Goal: Task Accomplishment & Management: Use online tool/utility

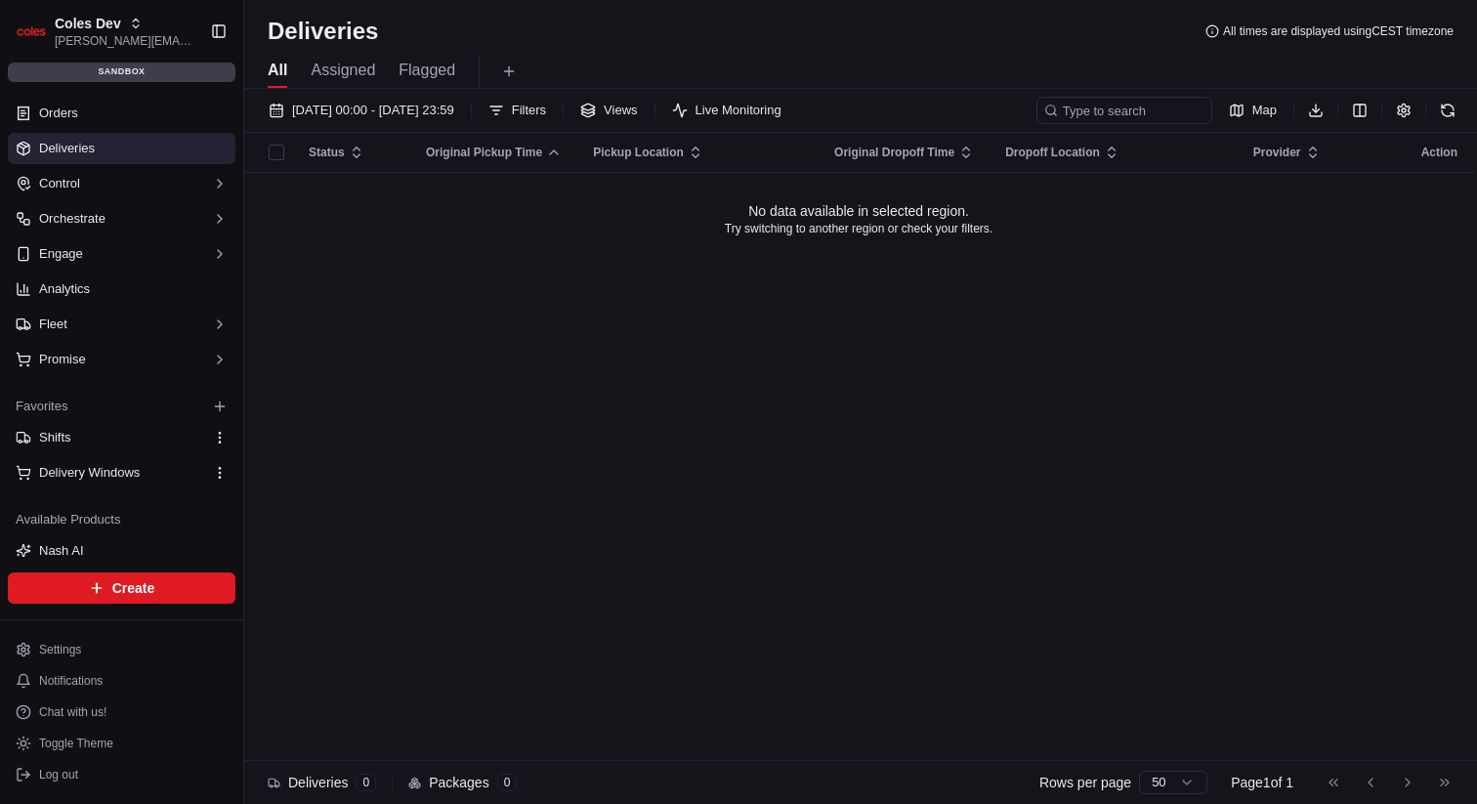
click at [394, 91] on div "[DATE] 00:00 - [DATE] 23:59 Filters Views Live Monitoring Map Download Status O…" at bounding box center [860, 448] width 1233 height 719
click at [395, 97] on button "[DATE] 00:00 - [DATE] 23:59" at bounding box center [361, 110] width 203 height 27
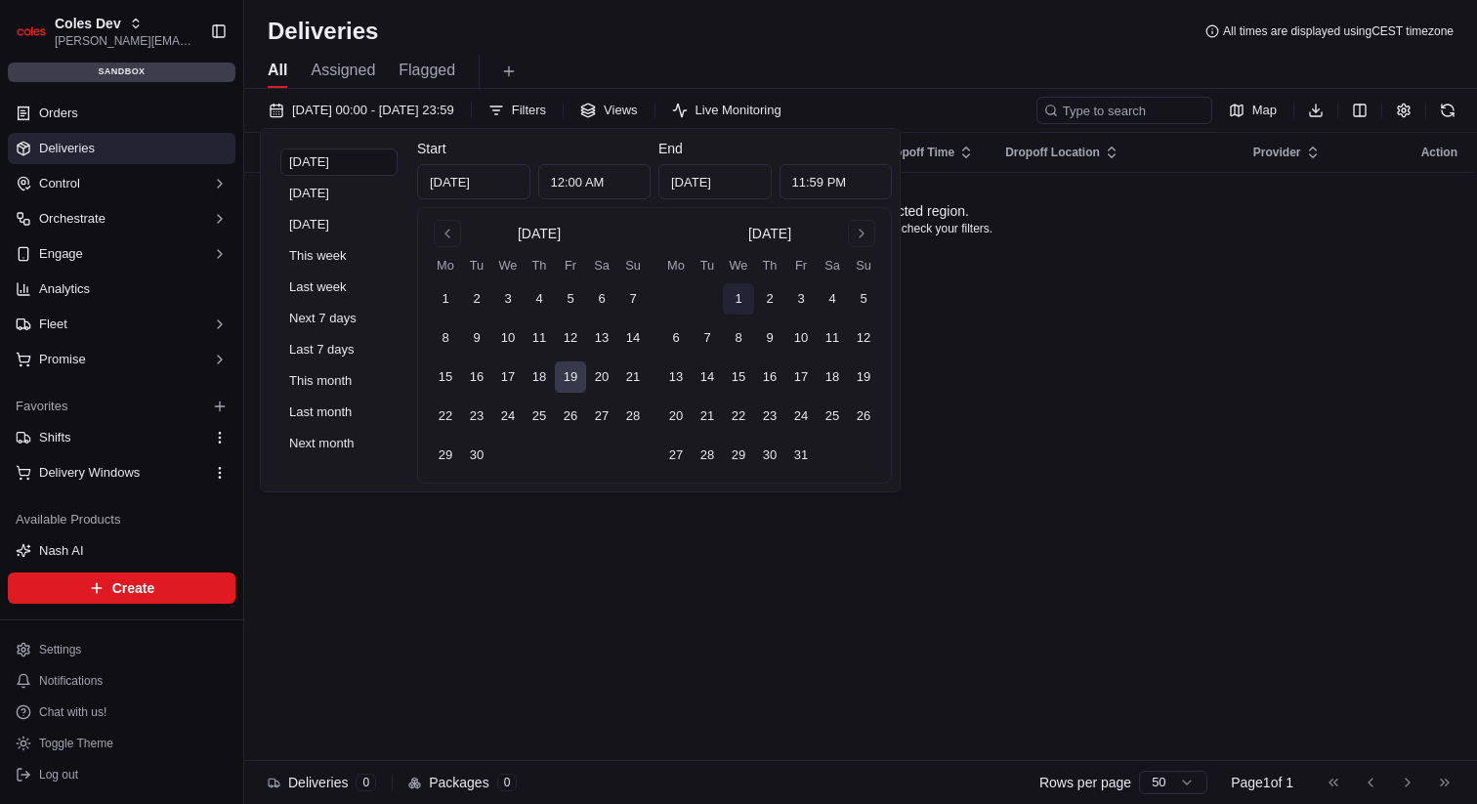
click at [733, 293] on button "1" at bounding box center [738, 298] width 31 height 31
type input "Oct 1, 2025"
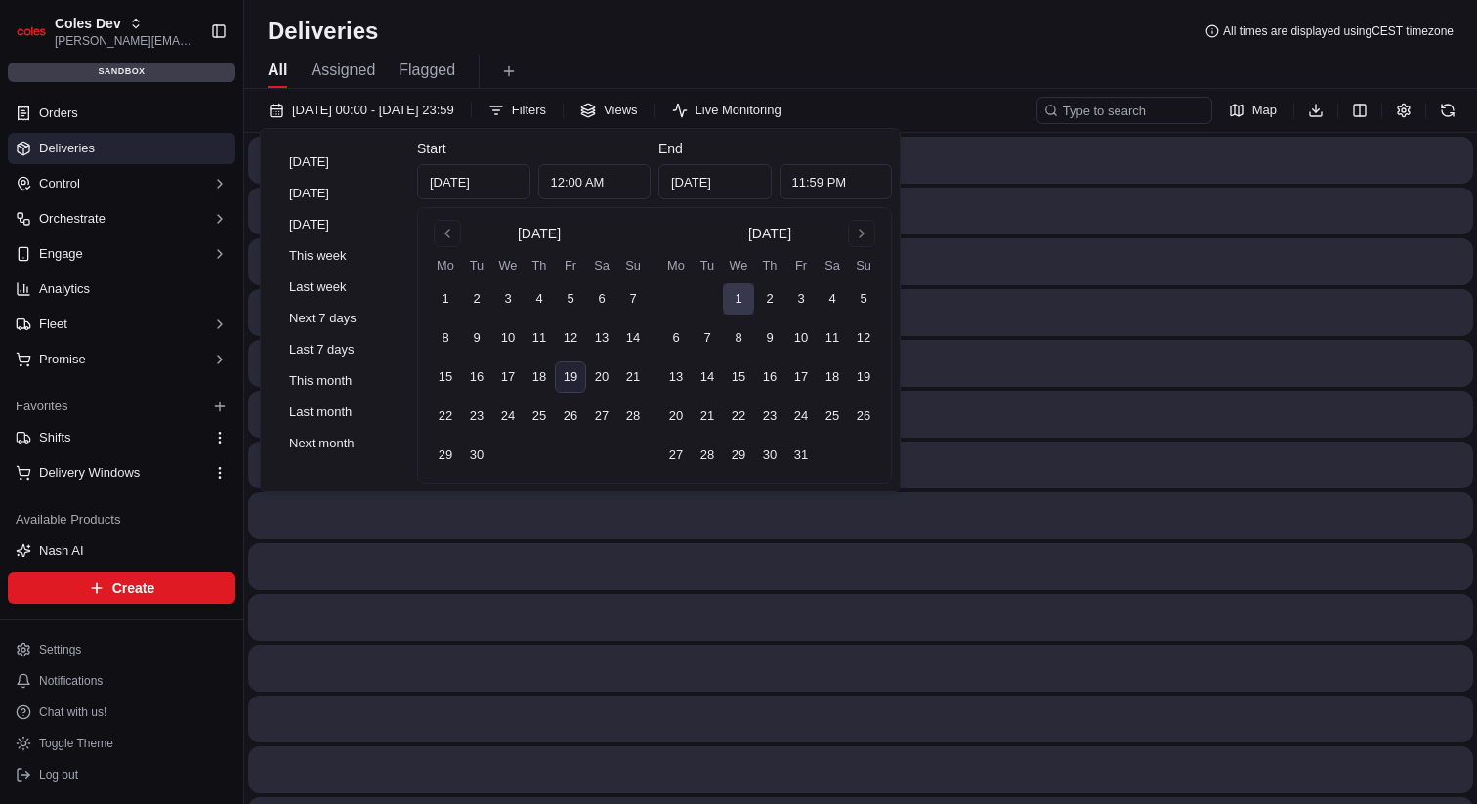
click at [819, 467] on td at bounding box center [832, 455] width 31 height 31
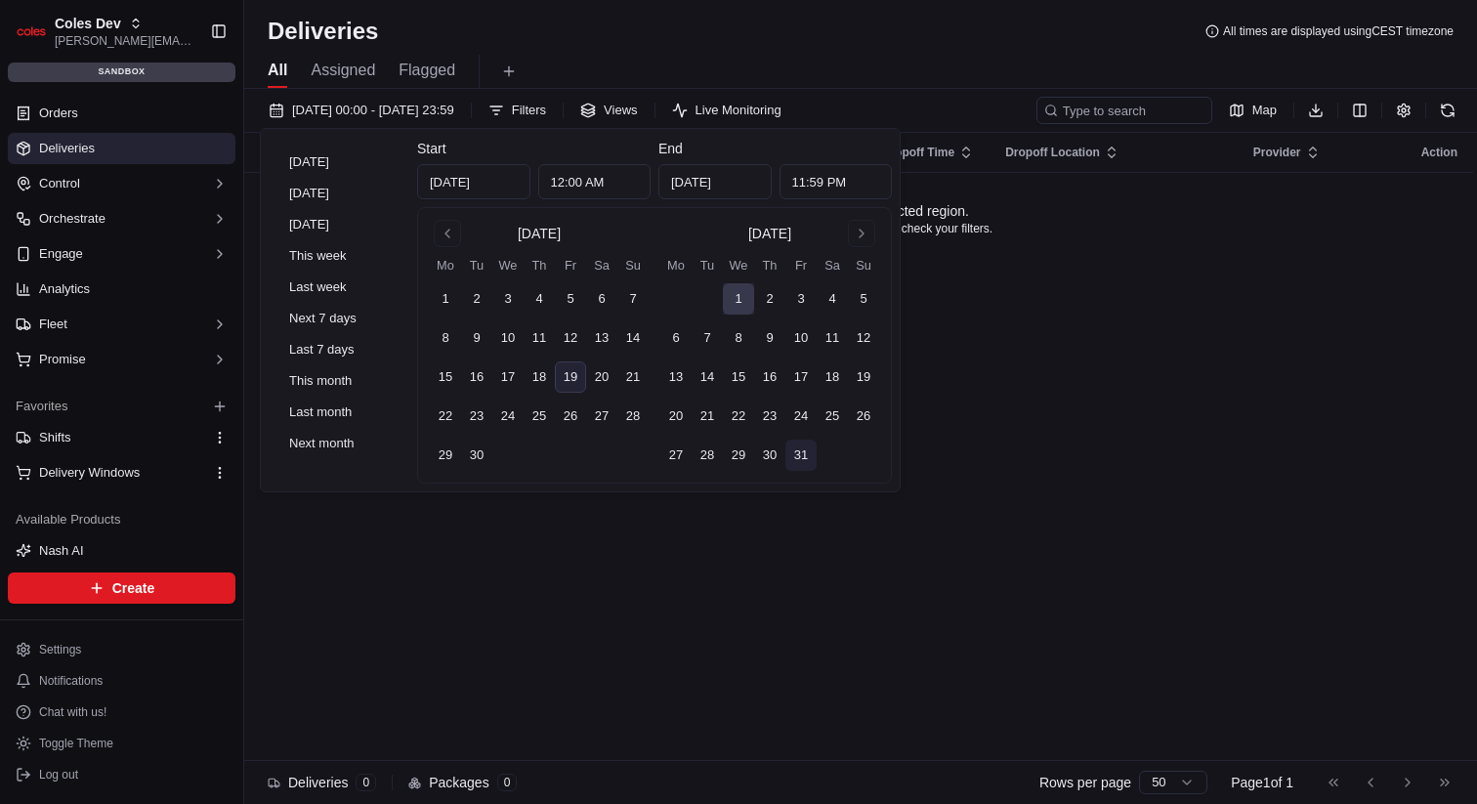
click at [814, 451] on button "31" at bounding box center [800, 455] width 31 height 31
type input "Oct 31, 2025"
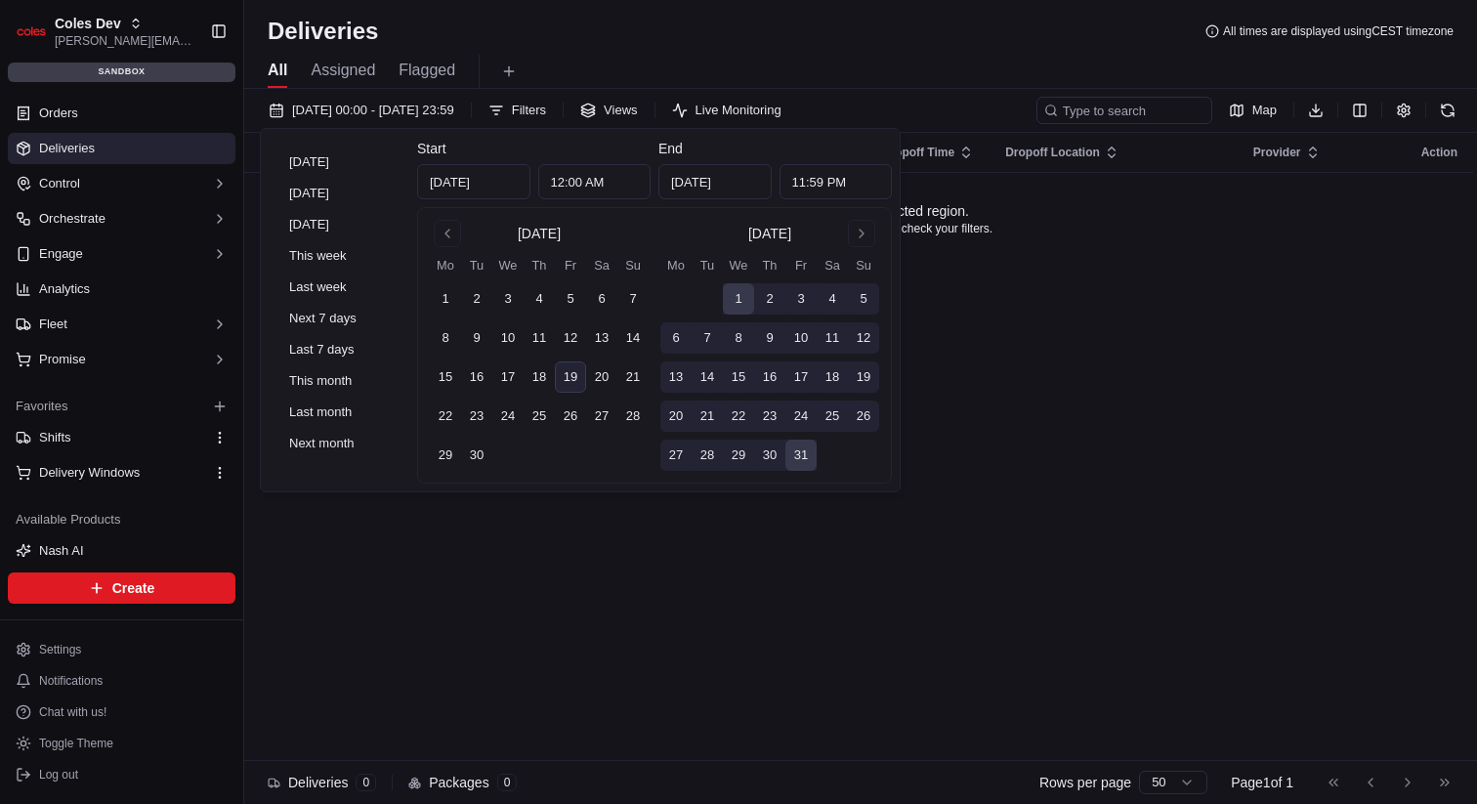
click at [811, 71] on div "All Assigned Flagged" at bounding box center [860, 72] width 1233 height 34
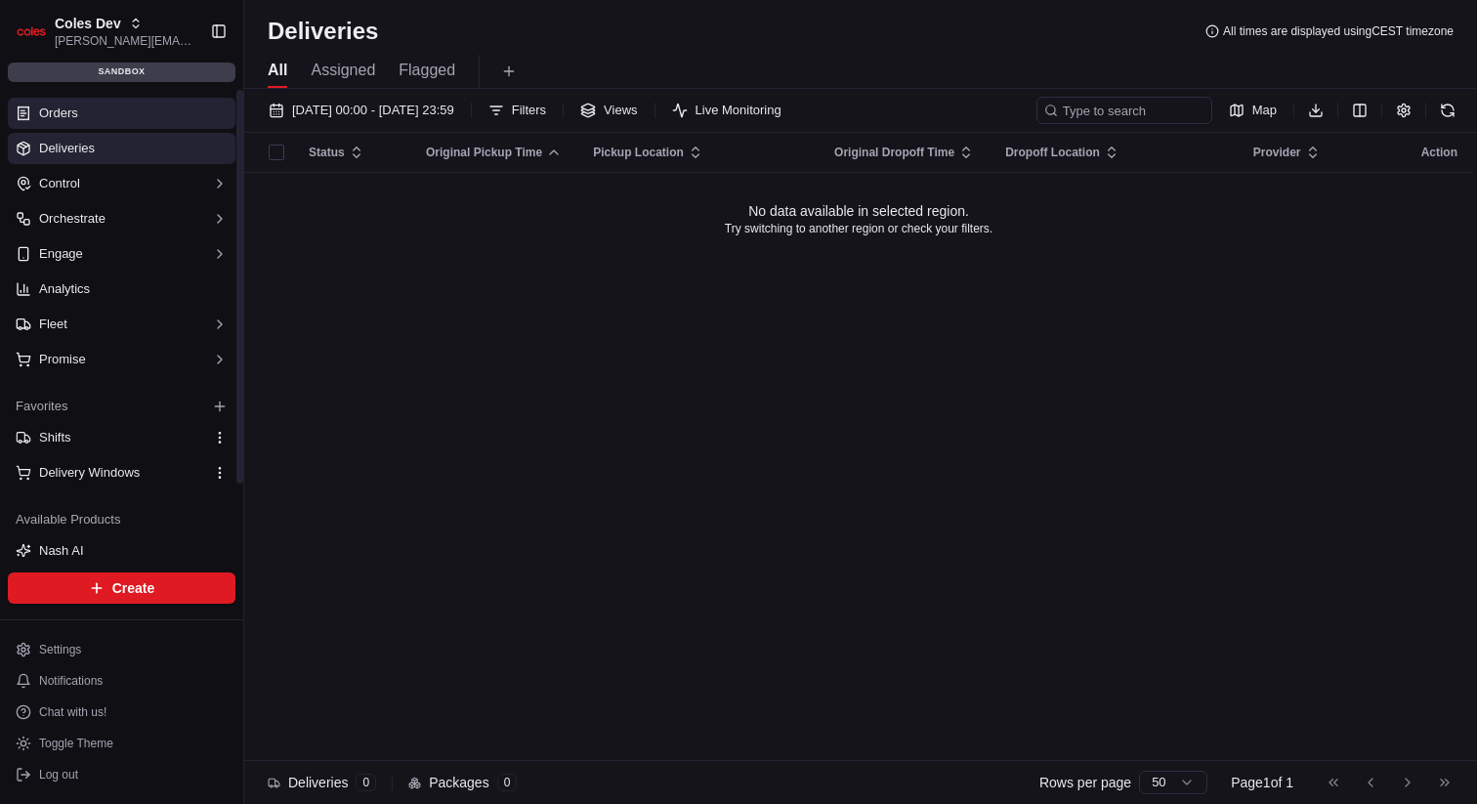
click at [147, 114] on link "Orders" at bounding box center [122, 113] width 228 height 31
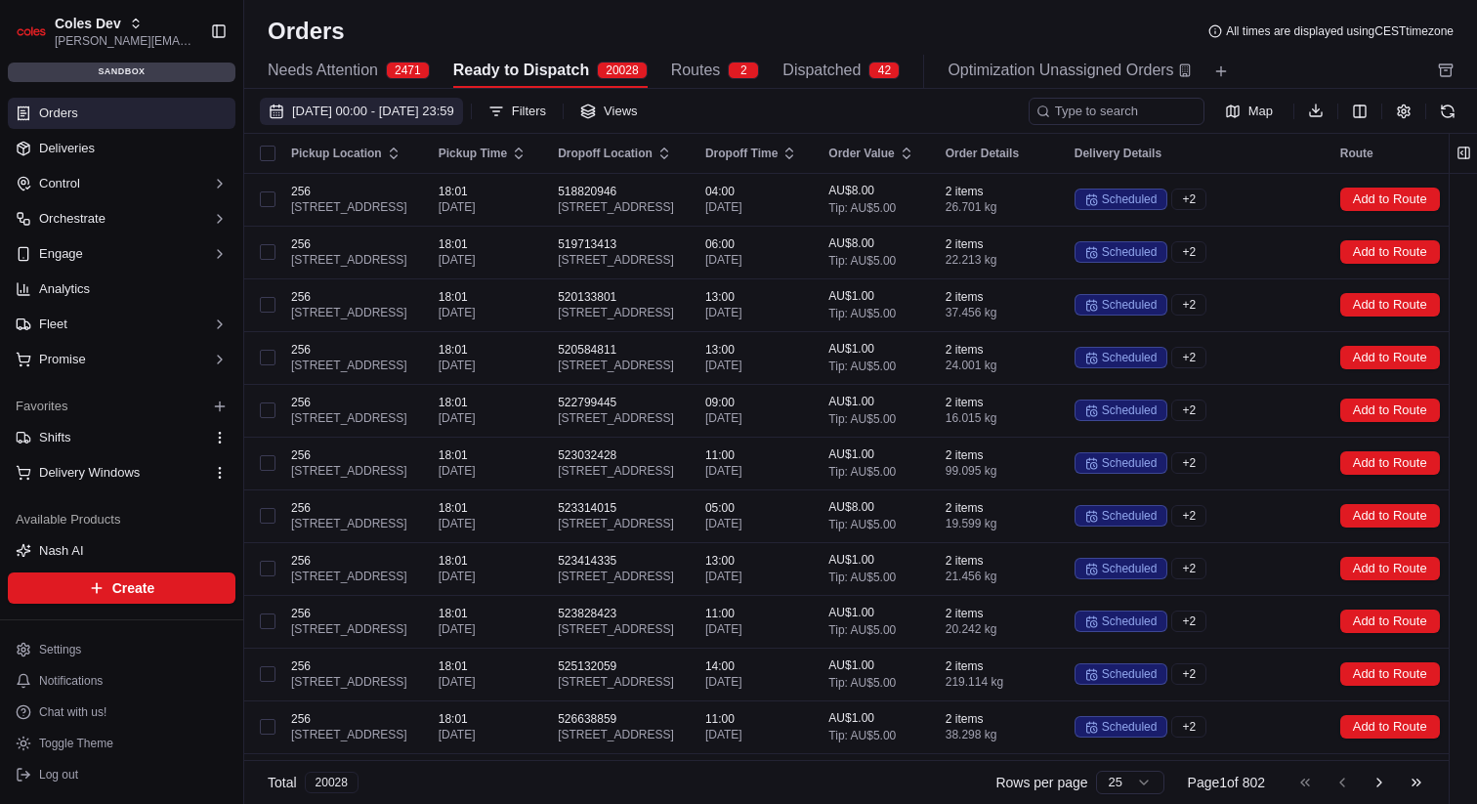
click at [454, 115] on span "01/09/2025 00:00 - 30/09/2025 23:59" at bounding box center [373, 112] width 162 height 18
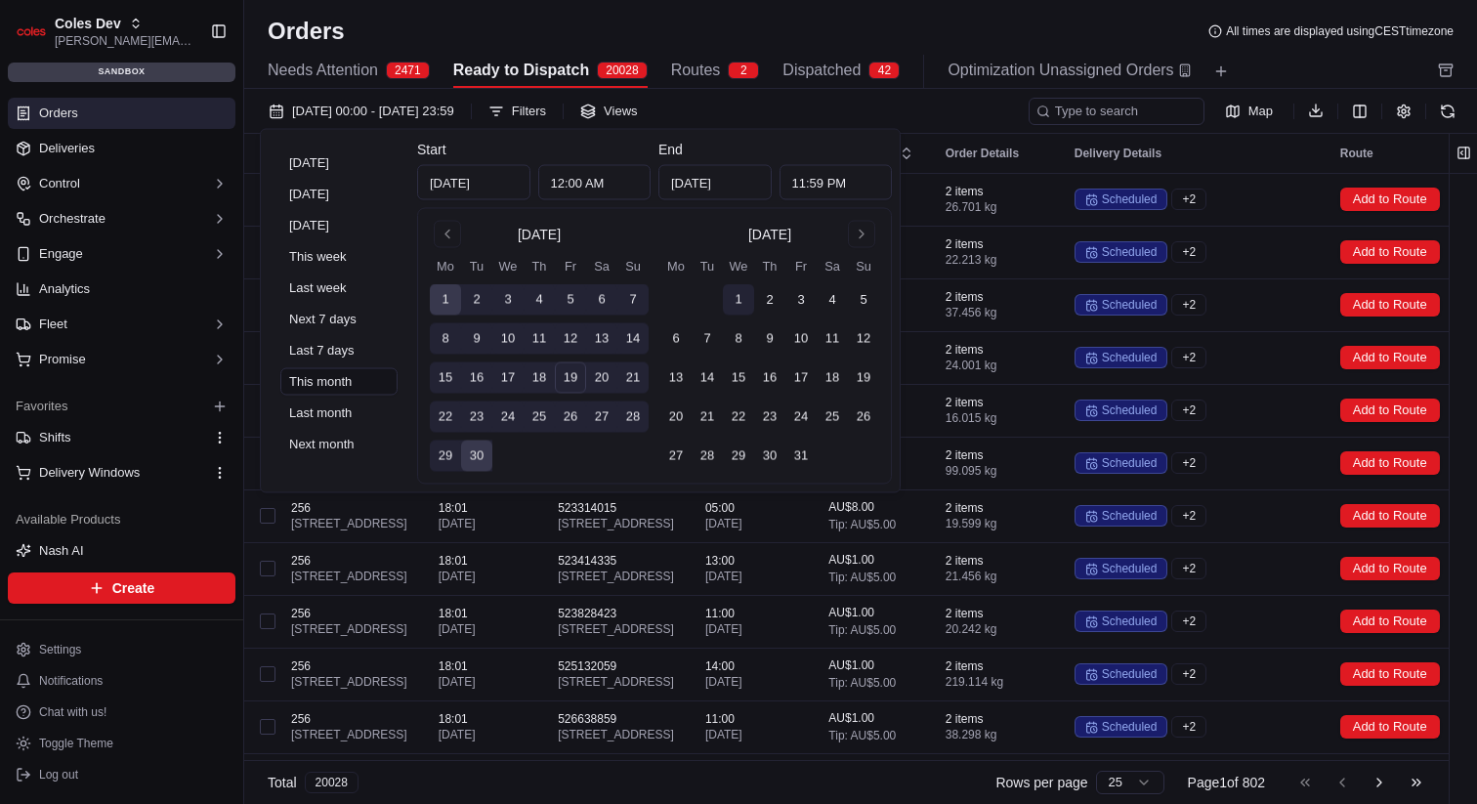
click at [731, 298] on button "1" at bounding box center [738, 299] width 31 height 31
type input "Oct 1, 2025"
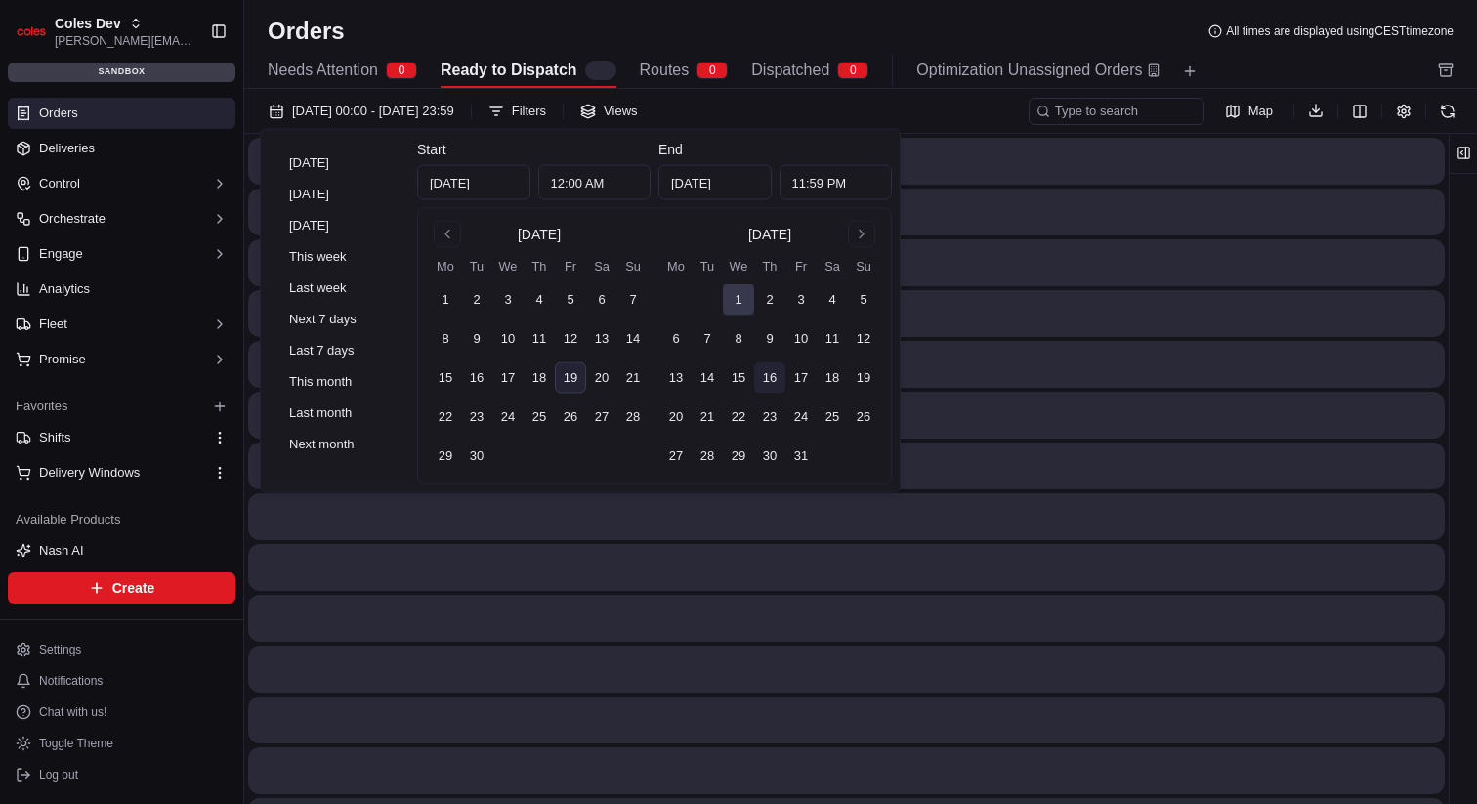
click at [781, 381] on button "16" at bounding box center [769, 377] width 31 height 31
type input "Oct 16, 2025"
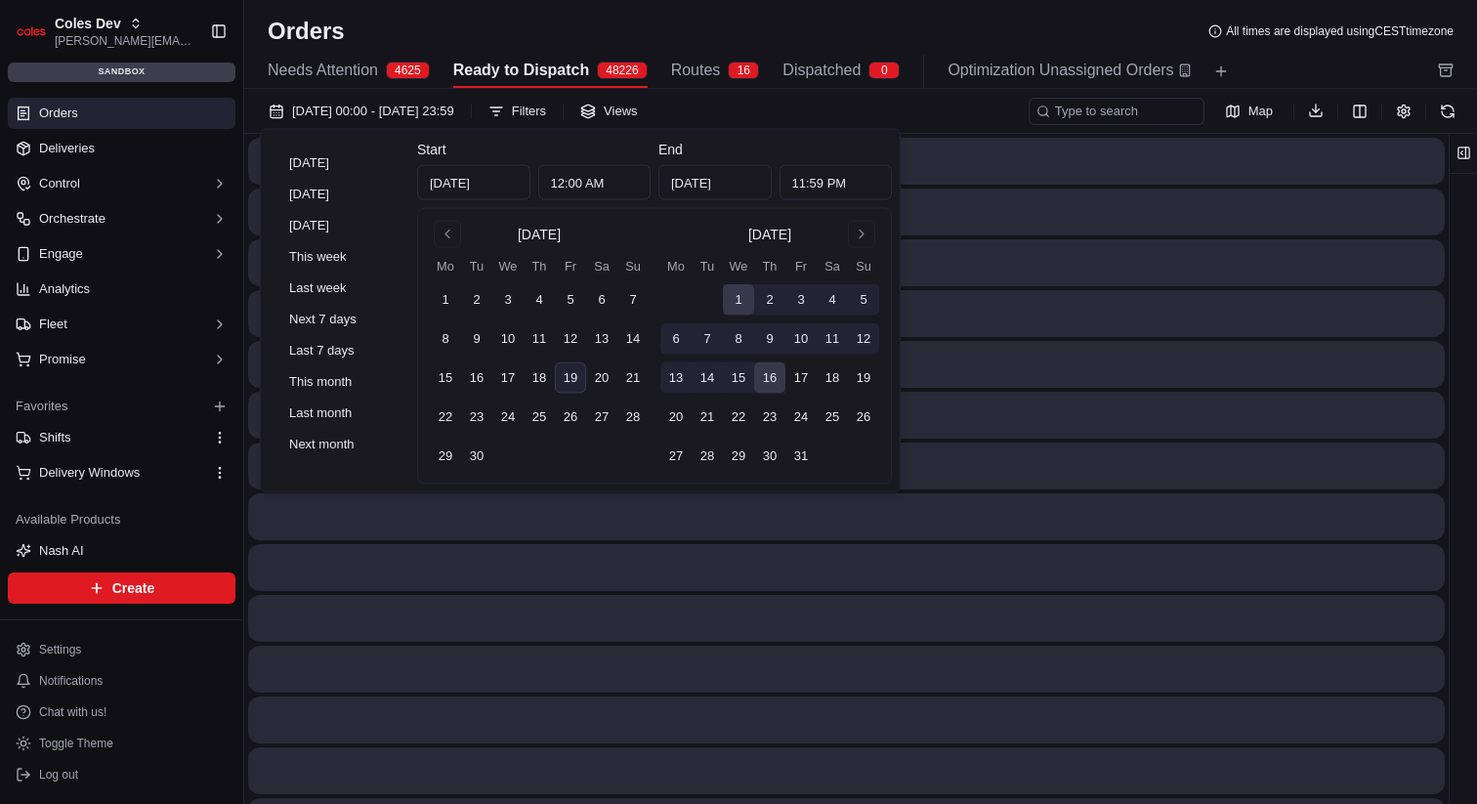
click at [773, 28] on div "Orders All times are displayed using CEST timezone" at bounding box center [860, 31] width 1233 height 31
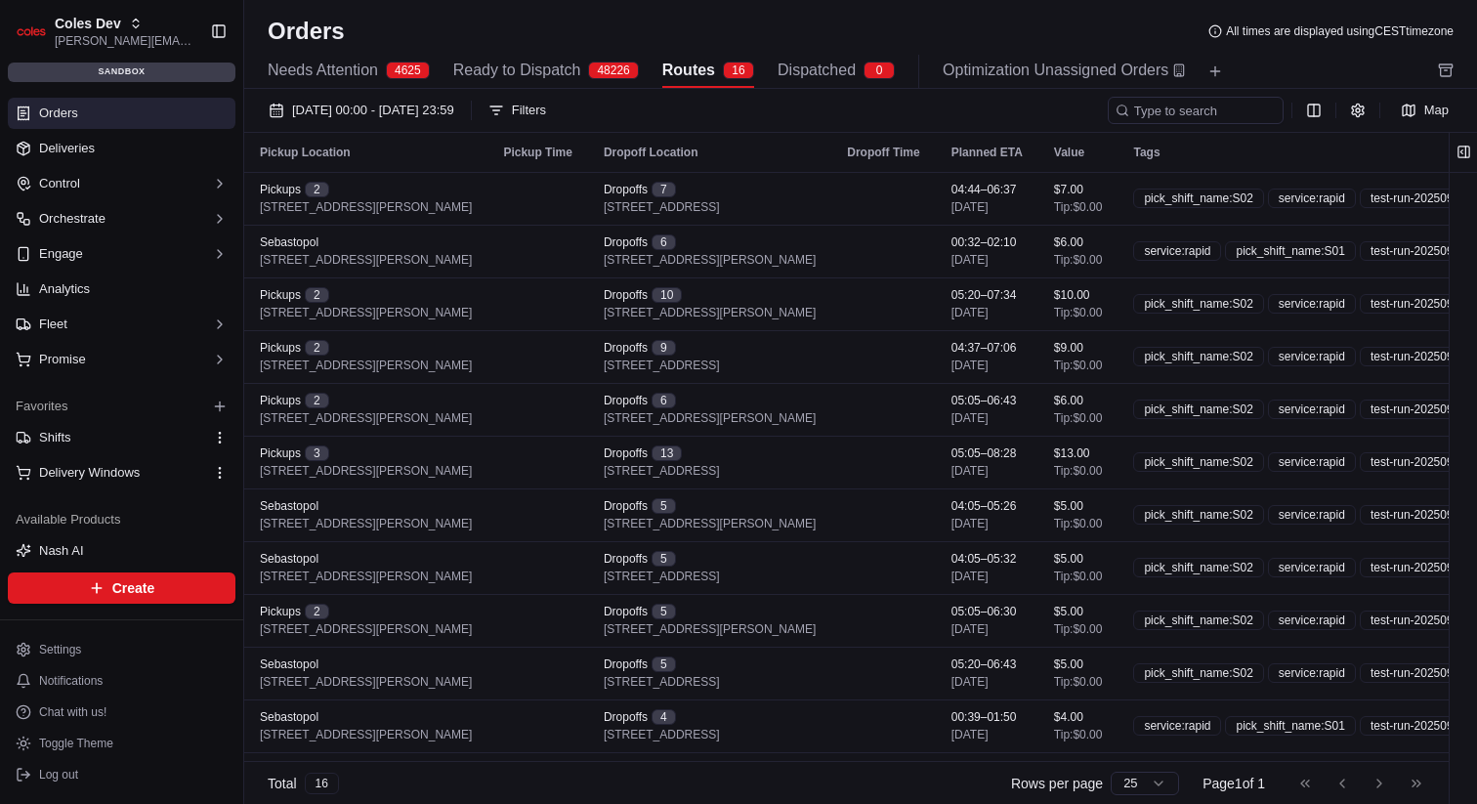
click at [715, 63] on span "Routes" at bounding box center [688, 70] width 53 height 23
click at [745, 45] on div "Orders All times are displayed using CEST timezone" at bounding box center [860, 31] width 1233 height 31
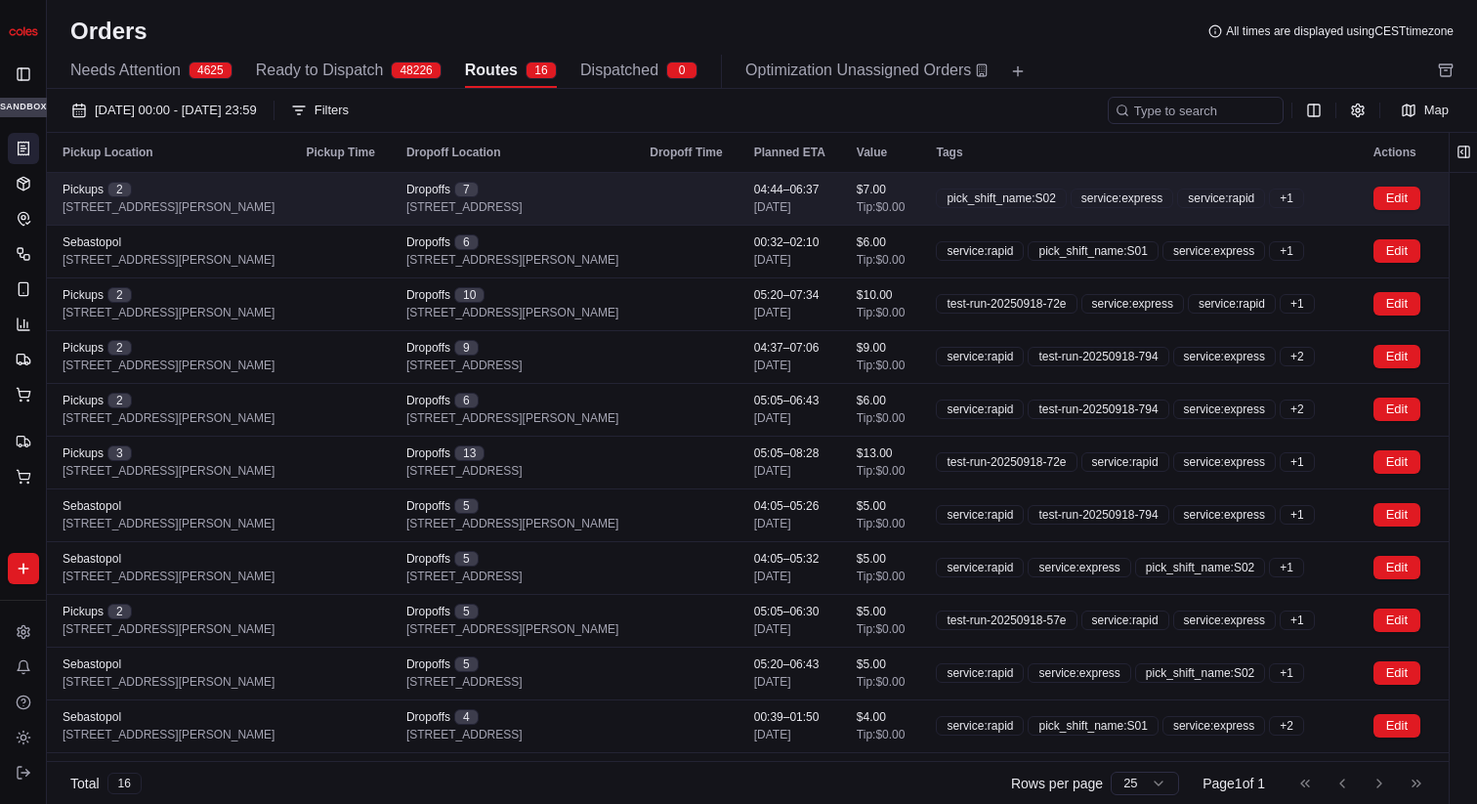
click at [738, 206] on td at bounding box center [686, 198] width 104 height 53
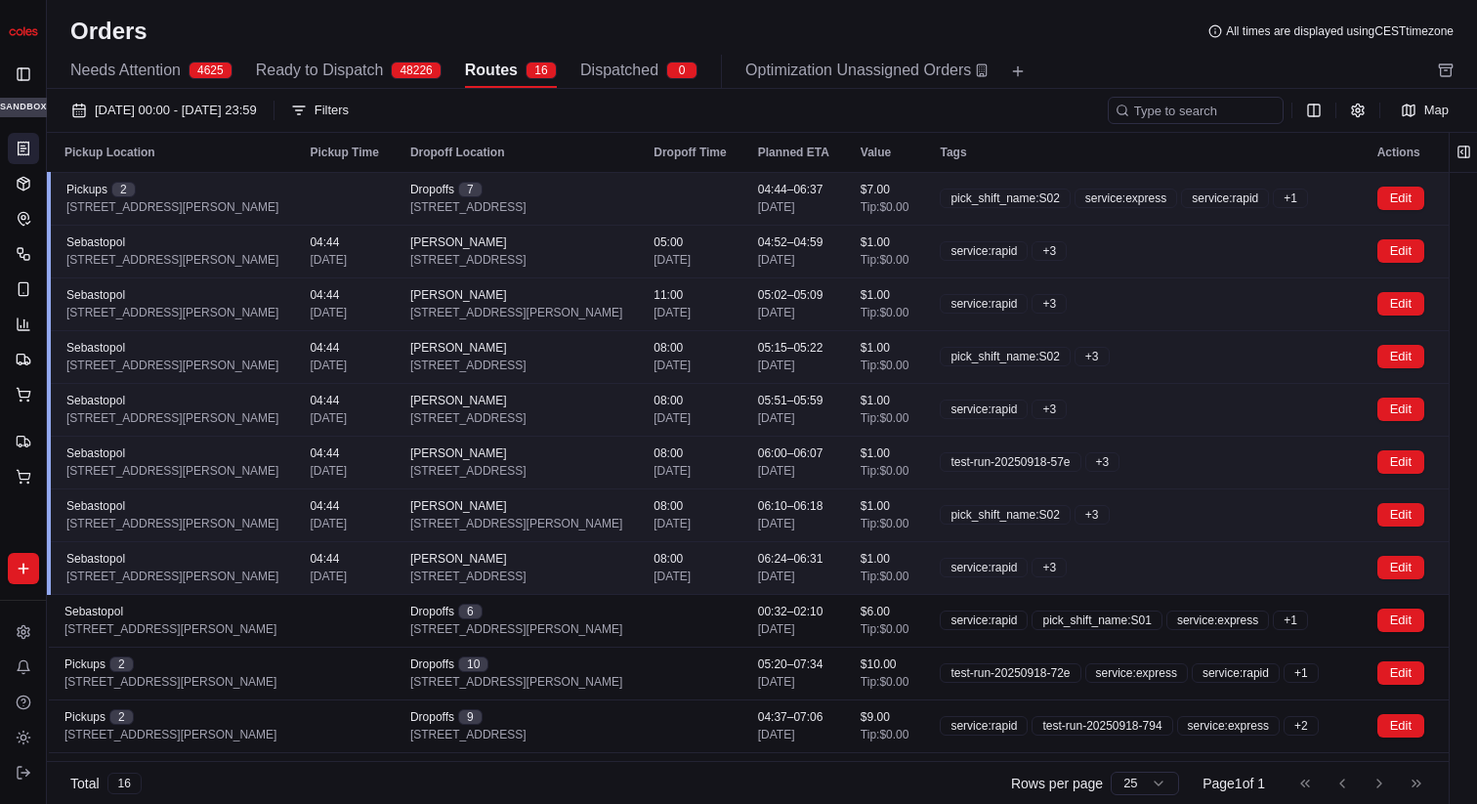
click at [741, 206] on td at bounding box center [690, 198] width 104 height 53
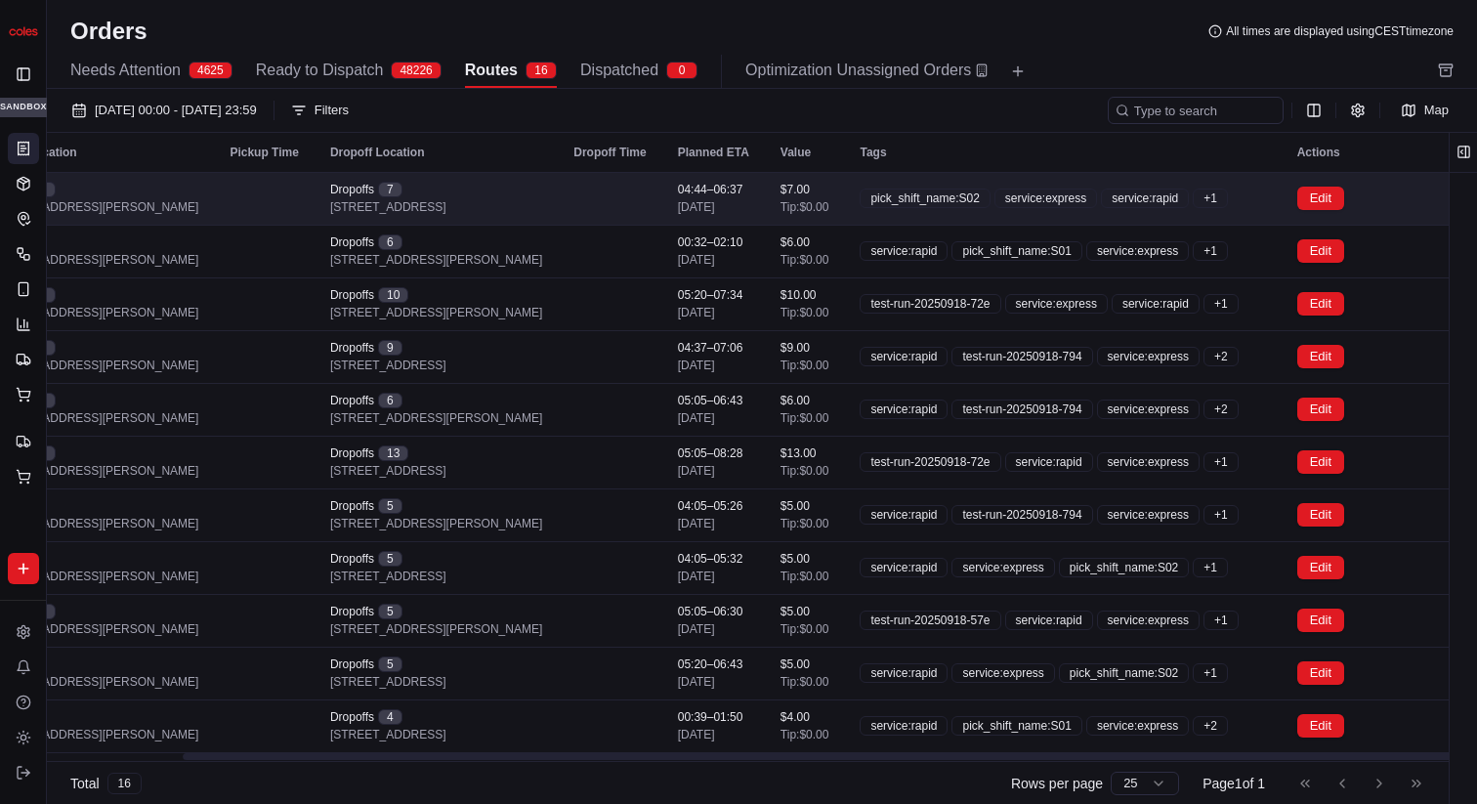
scroll to position [0, 260]
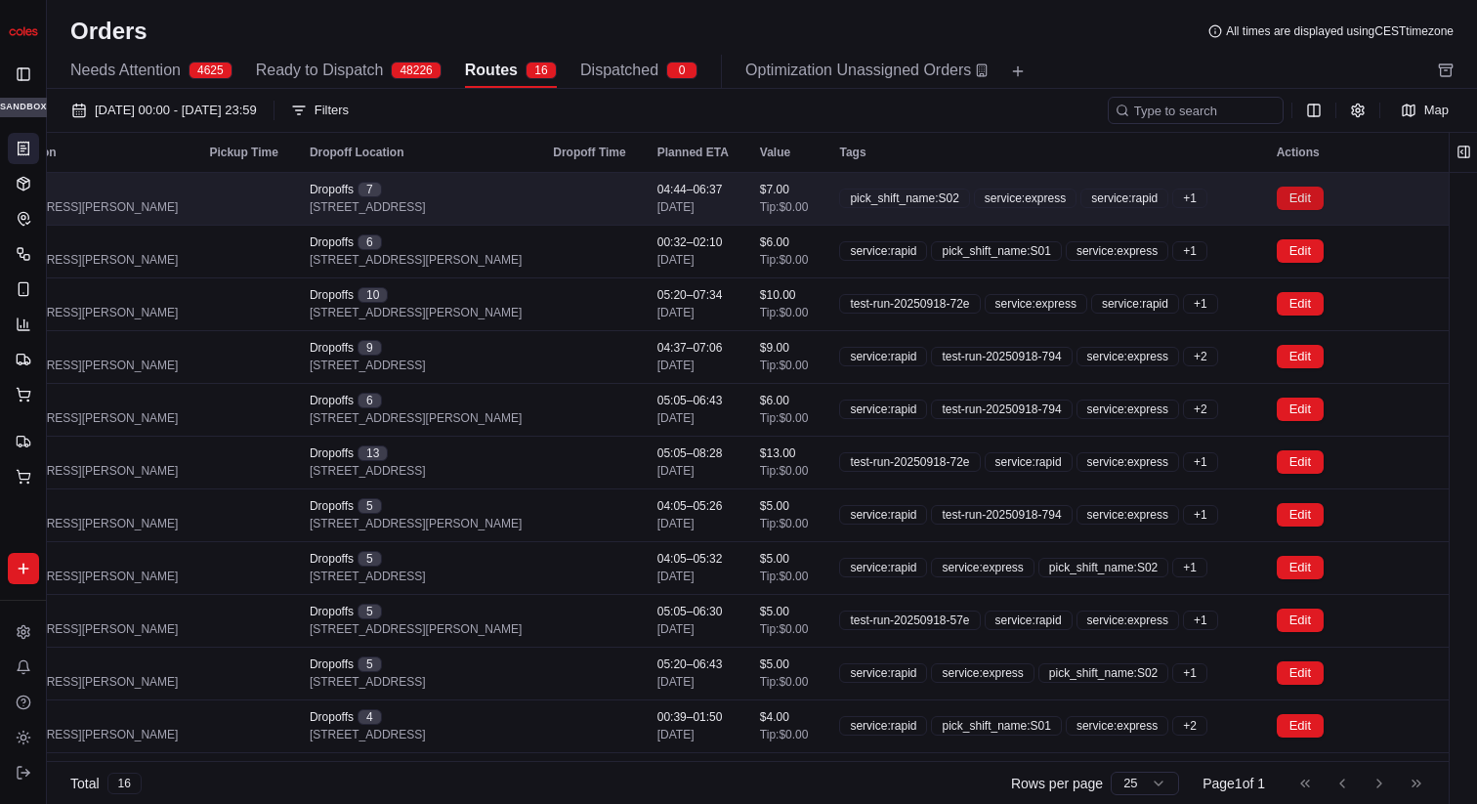
click at [1300, 200] on button "Edit" at bounding box center [1300, 198] width 47 height 23
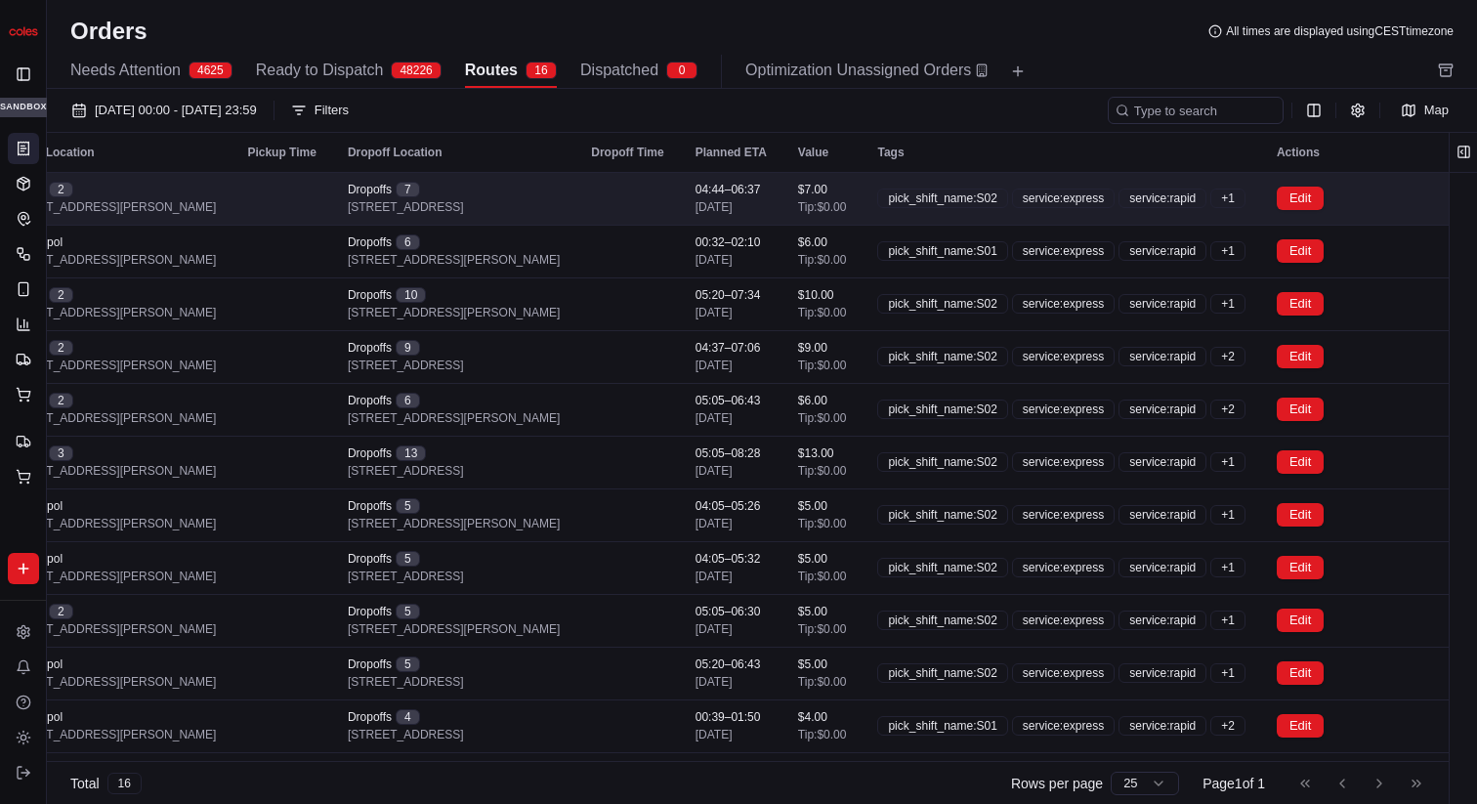
scroll to position [0, 204]
click at [849, 194] on td "$7.00 Tip: $0.00" at bounding box center [822, 198] width 80 height 53
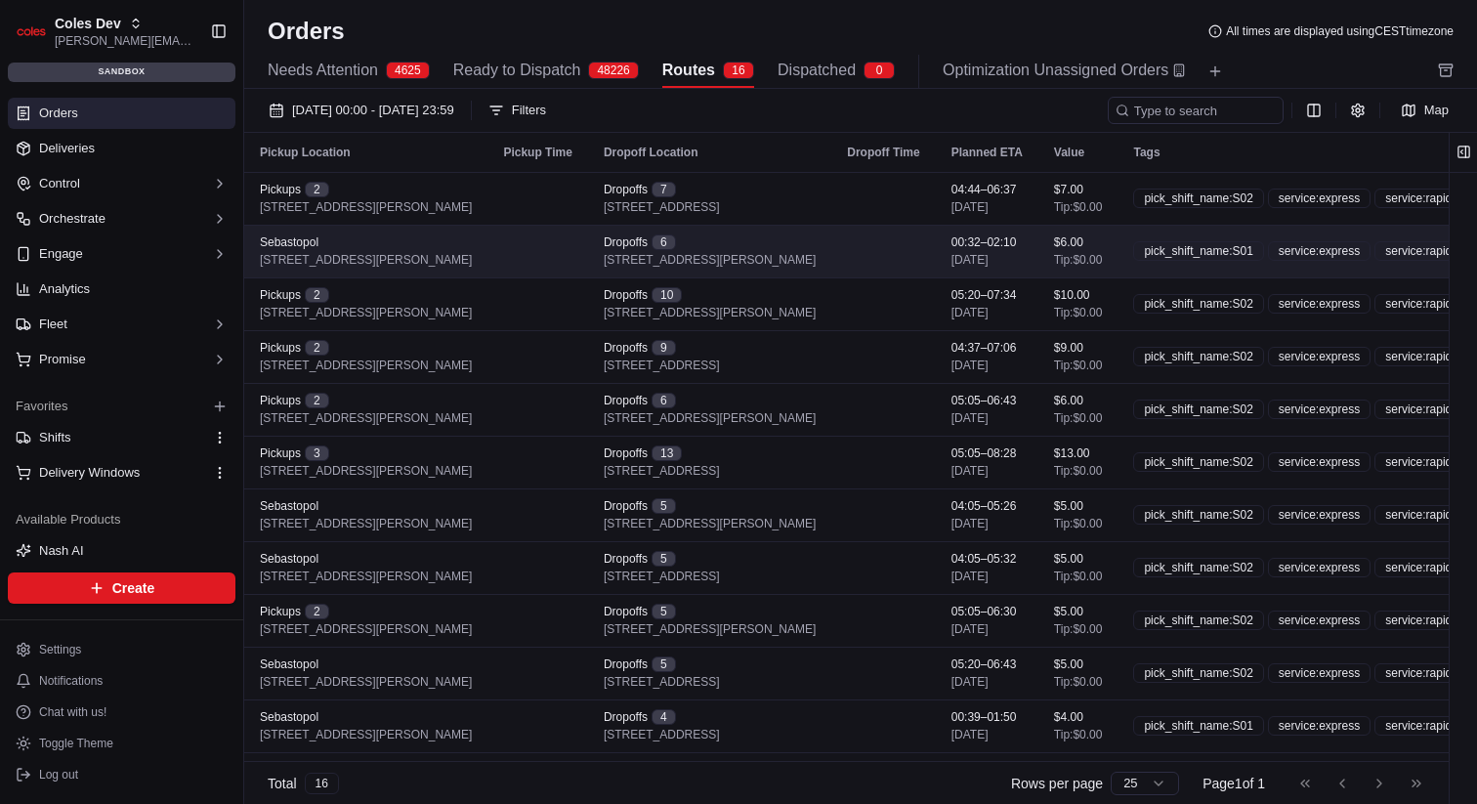
scroll to position [0, 401]
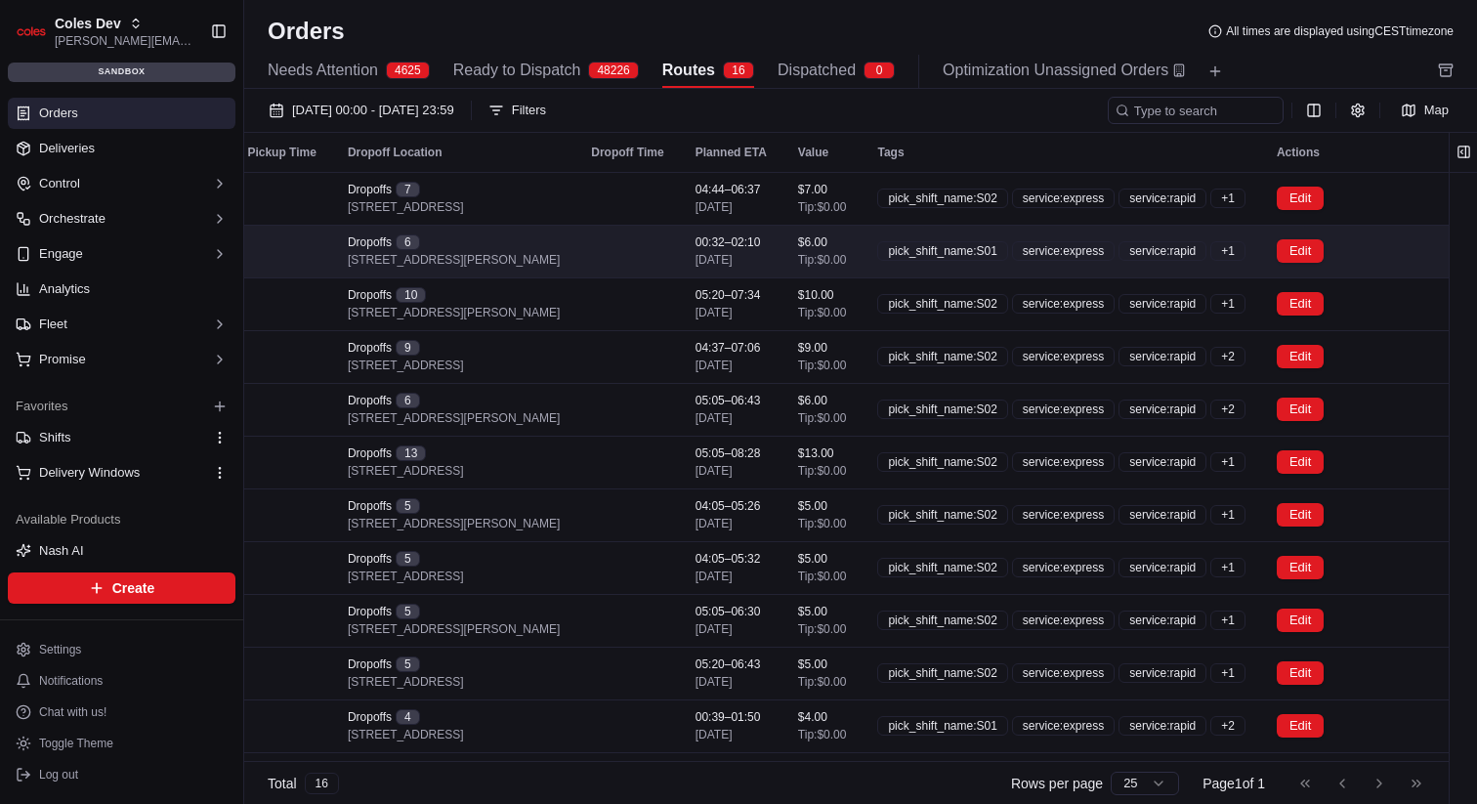
click at [1043, 234] on td "pick_shift_name:S01 service:express service:rapid + 1" at bounding box center [1062, 251] width 400 height 53
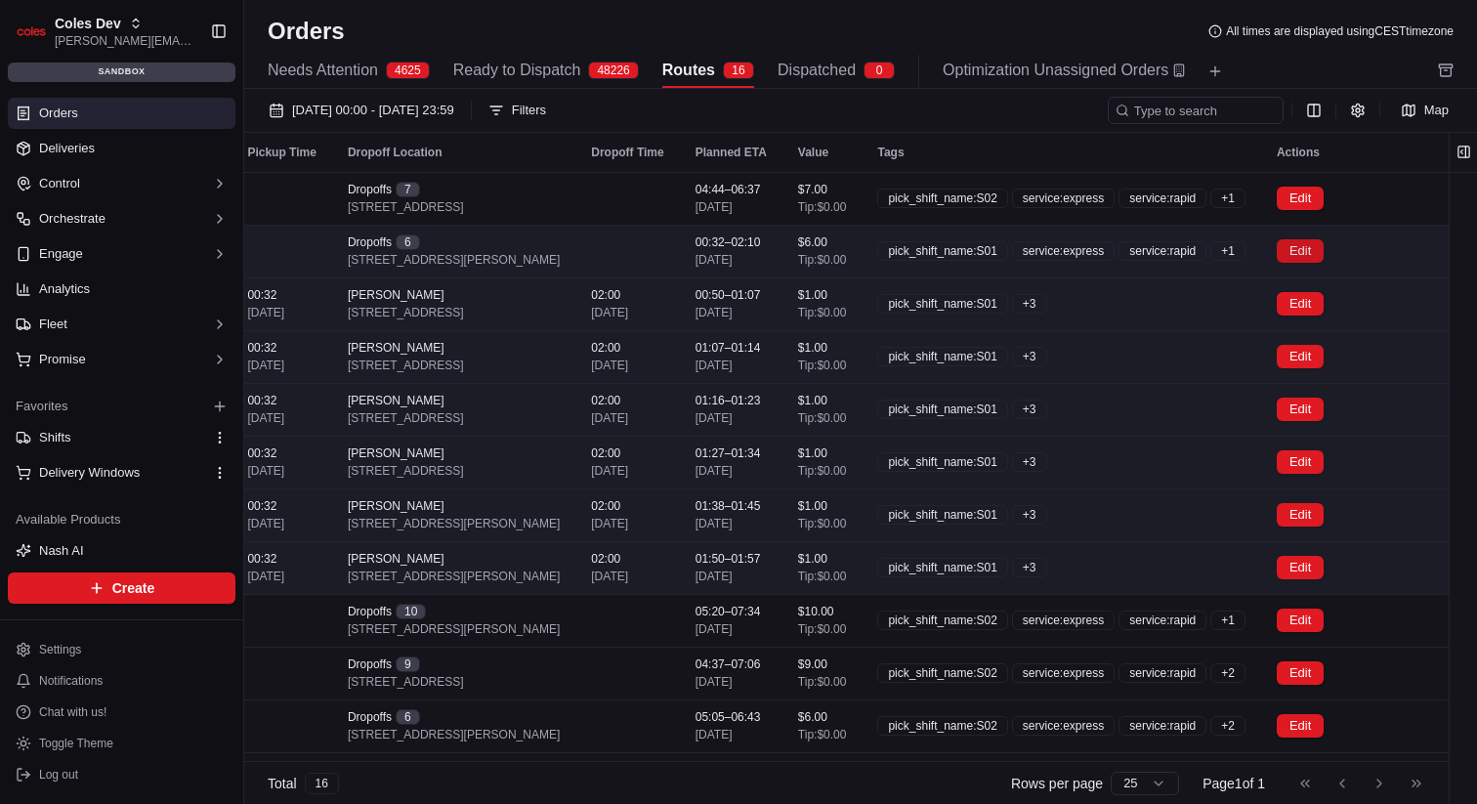
click at [1324, 249] on button "Edit" at bounding box center [1300, 250] width 47 height 23
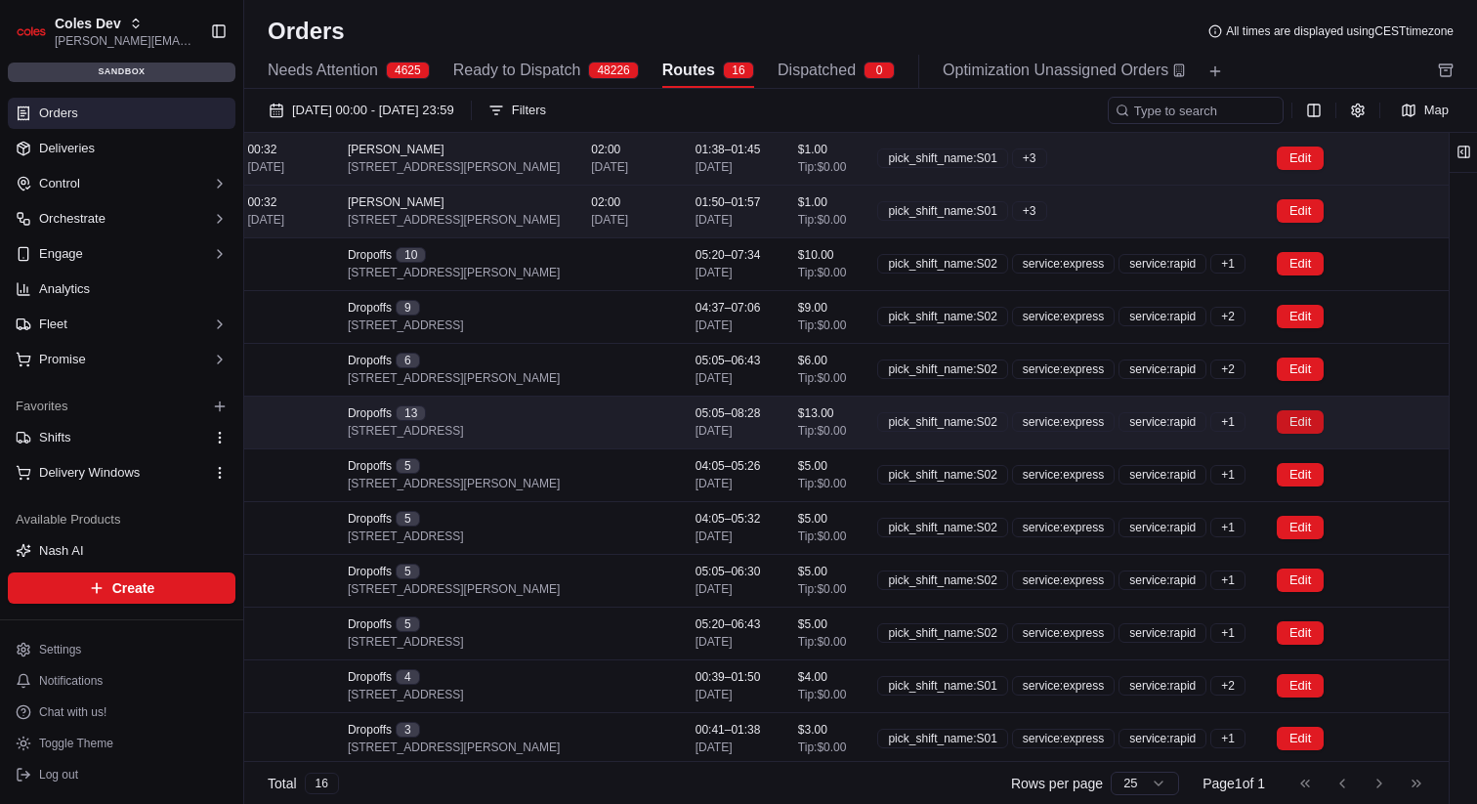
click at [1314, 416] on button "Edit" at bounding box center [1300, 421] width 47 height 23
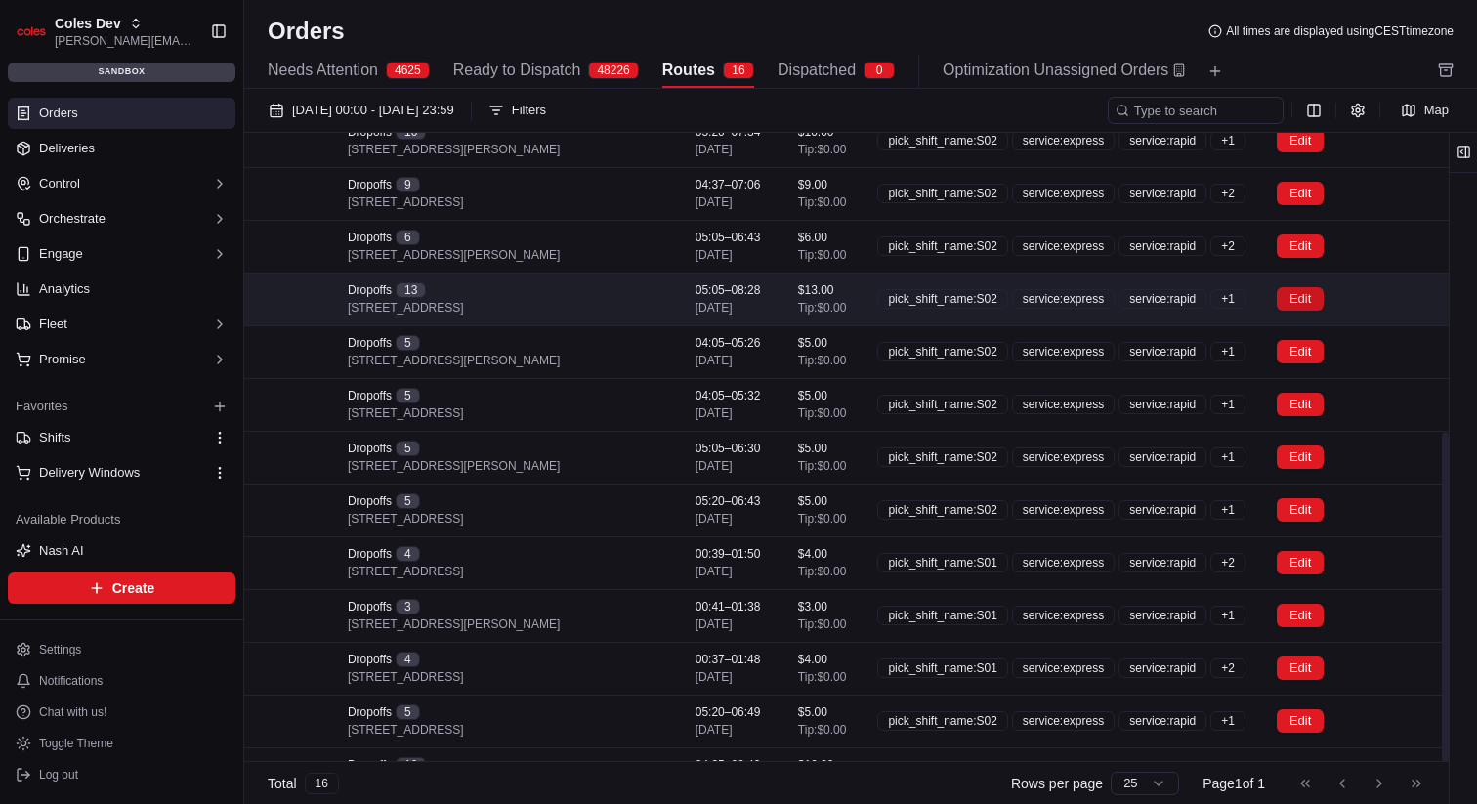
scroll to position [571, 401]
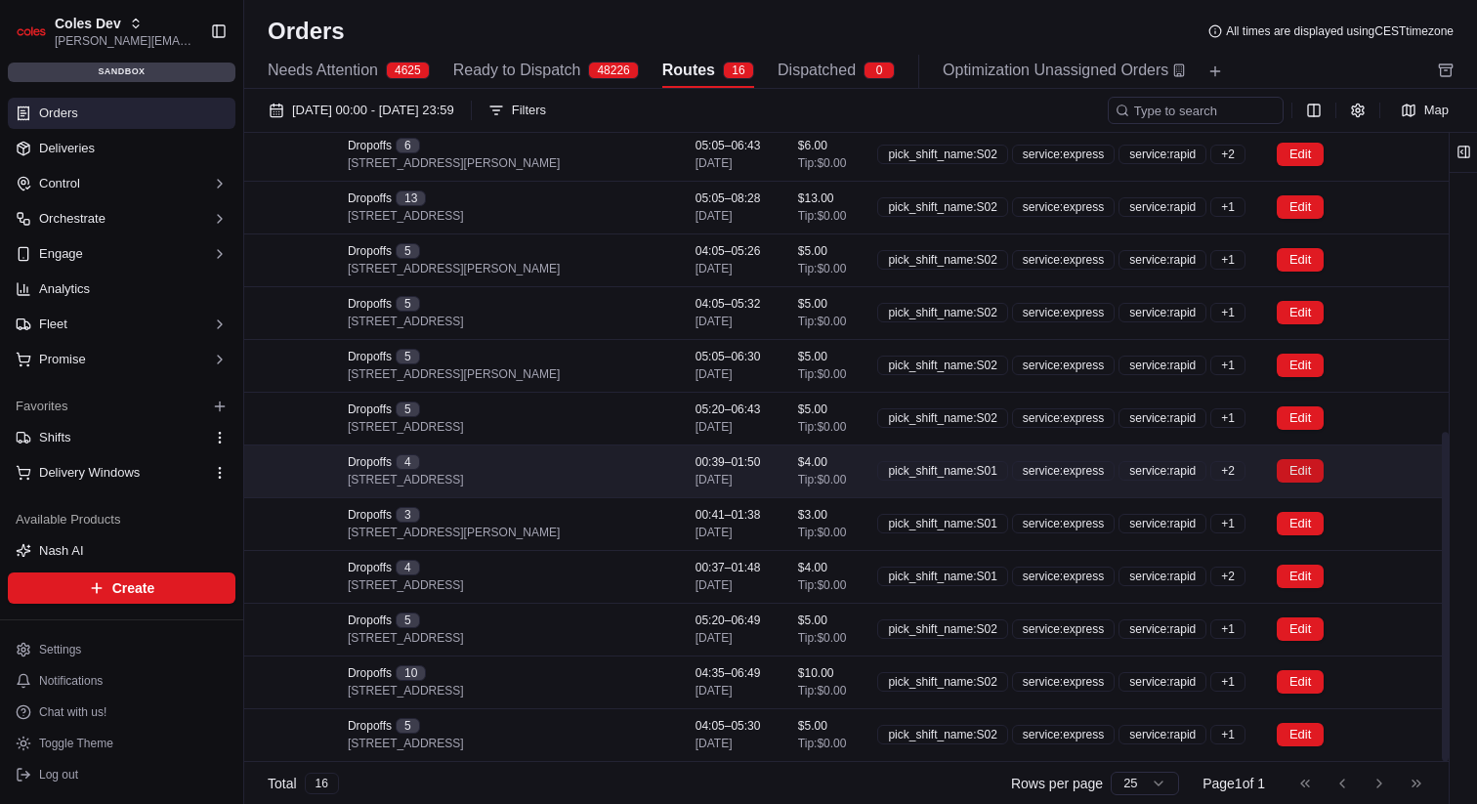
click at [1322, 472] on button "Edit" at bounding box center [1300, 470] width 47 height 23
